Goal: Task Accomplishment & Management: Manage account settings

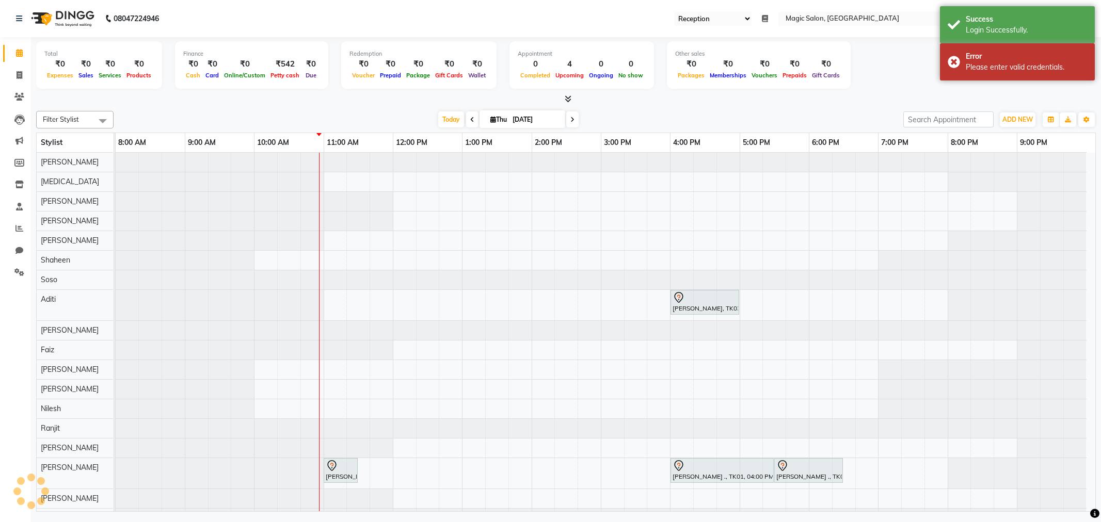
select select "56"
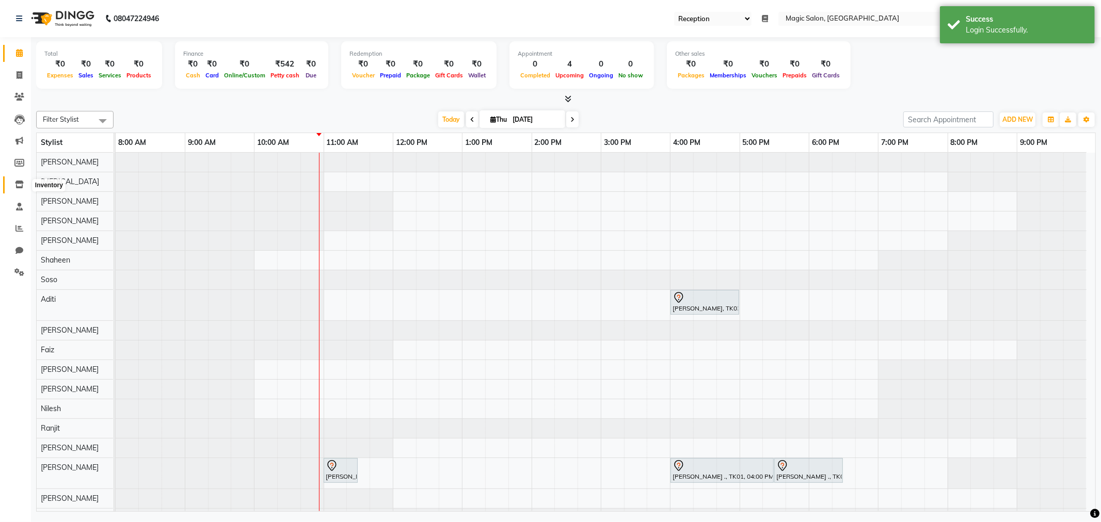
click at [24, 181] on span at bounding box center [19, 185] width 18 height 12
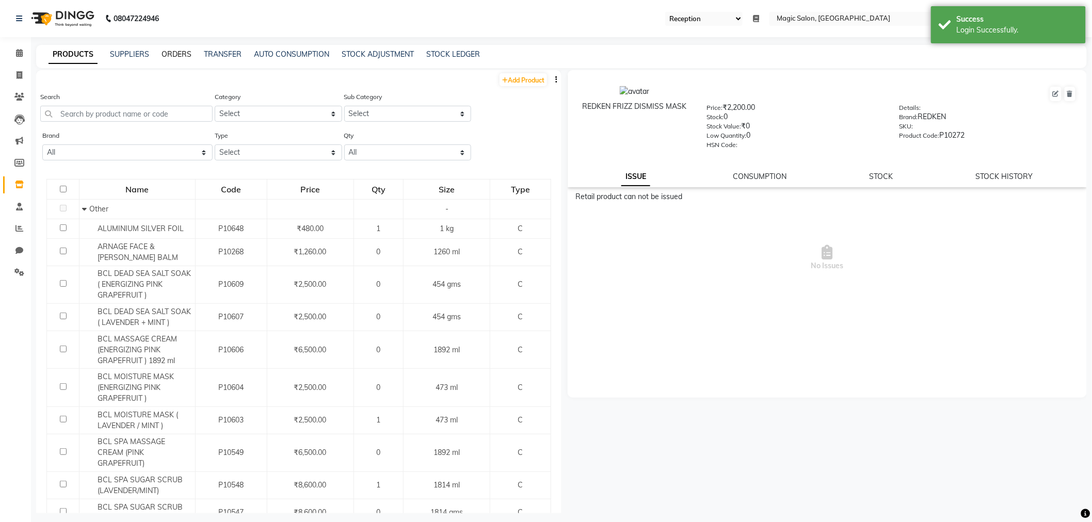
click at [166, 54] on link "ORDERS" at bounding box center [177, 54] width 30 height 9
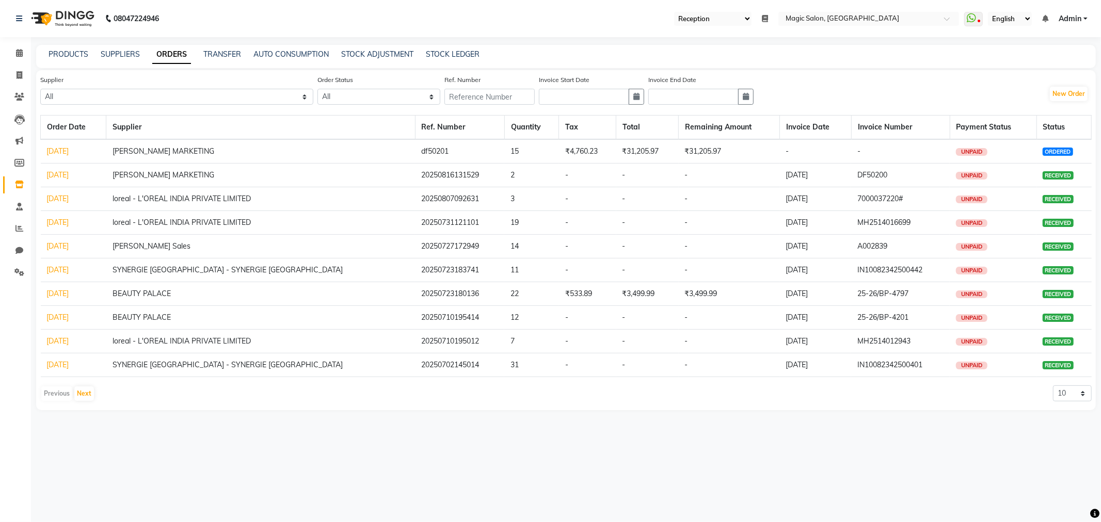
click at [1085, 15] on link "Admin" at bounding box center [1073, 18] width 29 height 11
click at [1030, 65] on link "Sign out" at bounding box center [1034, 71] width 94 height 16
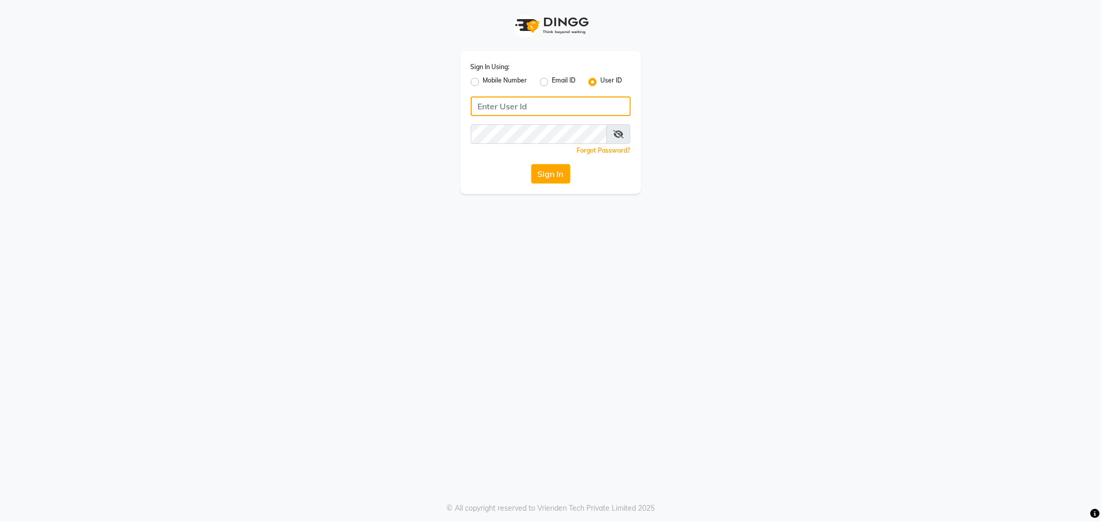
click at [527, 105] on input "Username" at bounding box center [551, 107] width 160 height 20
click at [472, 76] on div "Mobile Number" at bounding box center [499, 82] width 57 height 12
click at [483, 83] on label "Mobile Number" at bounding box center [505, 82] width 44 height 12
click at [483, 83] on input "Mobile Number" at bounding box center [486, 79] width 7 height 7
radio input "true"
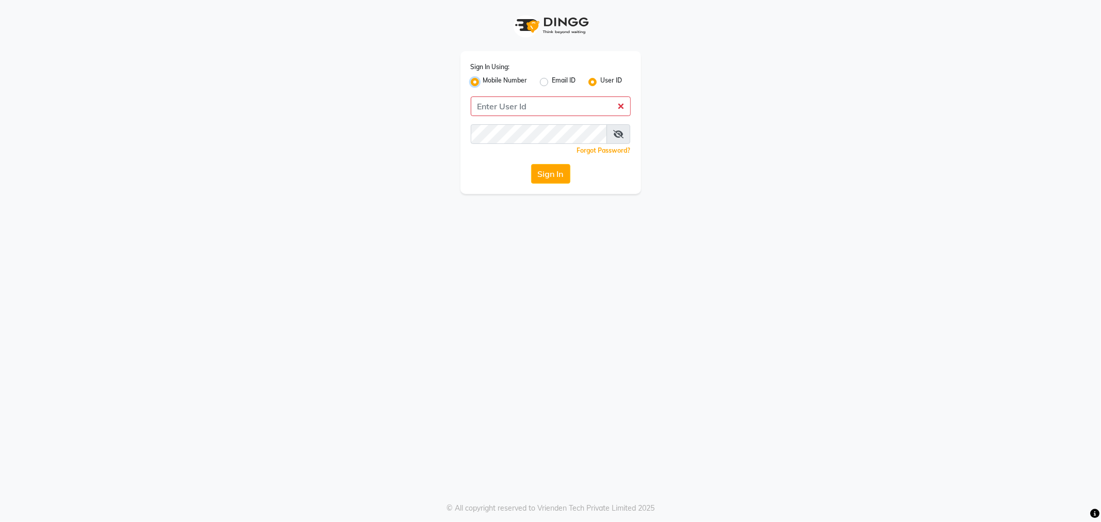
radio input "false"
click at [538, 106] on input "Username" at bounding box center [567, 107] width 125 height 20
type input "9967947168"
drag, startPoint x: 584, startPoint y: 104, endPoint x: 476, endPoint y: 104, distance: 108.4
click at [476, 104] on div "Country Code × [PHONE_NUMBER]" at bounding box center [551, 107] width 160 height 20
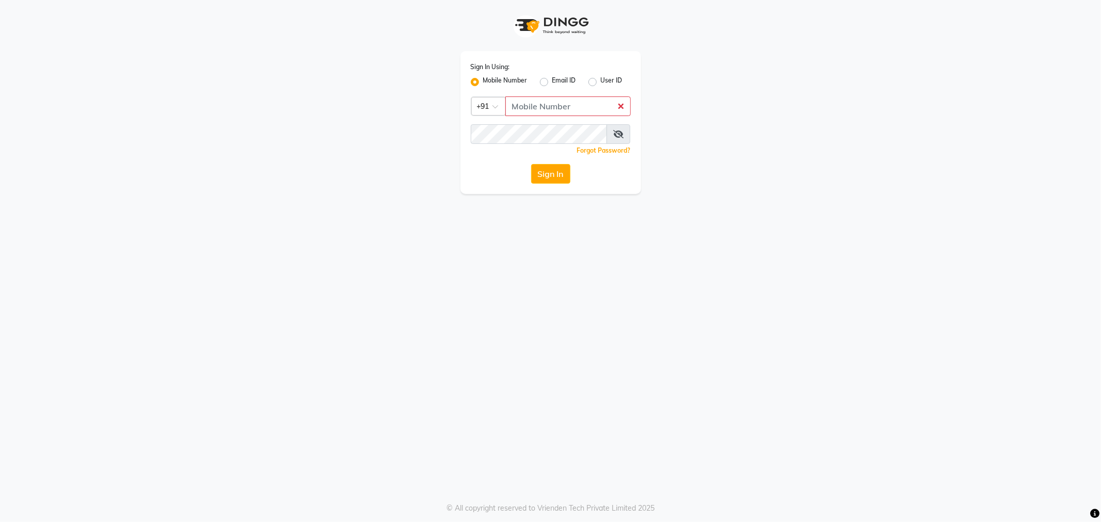
click at [311, 17] on div "Sign In Using: Mobile Number Email ID User ID Country Code × +91 Remember me Fo…" at bounding box center [551, 97] width 588 height 194
click at [538, 104] on input "Username" at bounding box center [567, 107] width 125 height 20
type input "9967947168"
click at [542, 172] on button "Sign In" at bounding box center [550, 174] width 39 height 20
